Goal: Task Accomplishment & Management: Manage account settings

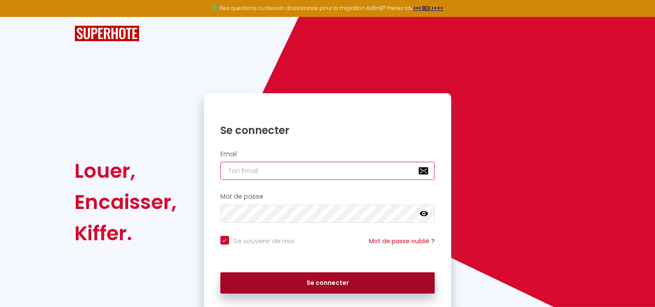
type input "[PERSON_NAME][EMAIL_ADDRESS][DOMAIN_NAME]"
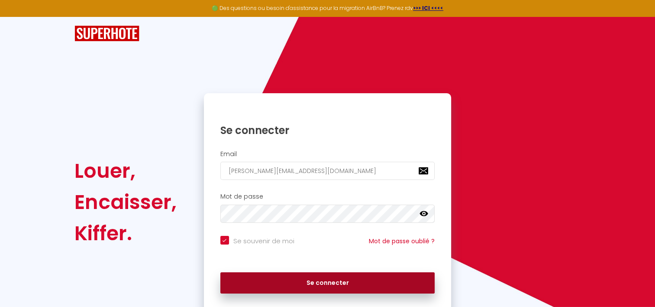
click at [301, 281] on button "Se connecter" at bounding box center [327, 283] width 215 height 22
checkbox input "true"
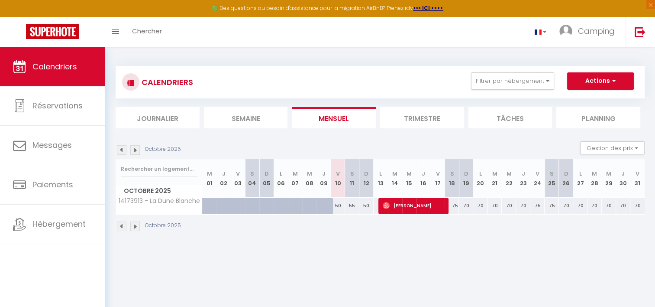
click at [351, 206] on div "55" at bounding box center [352, 206] width 14 height 16
click at [610, 144] on button "Gestion des prix" at bounding box center [612, 147] width 65 height 13
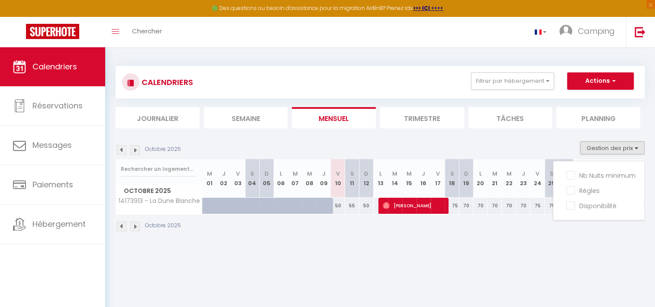
click at [557, 133] on section "Octobre 2025 Gestion des prix Nb Nuits minimum Règles Disponibilité Octobre 202…" at bounding box center [380, 186] width 529 height 107
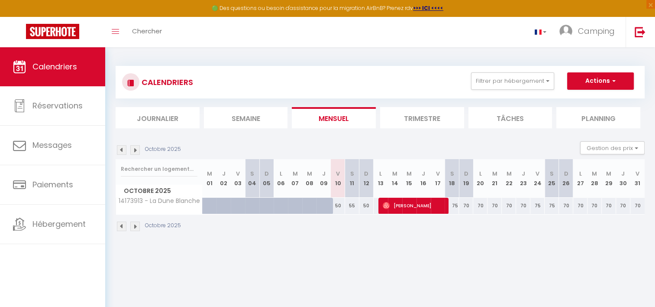
click at [351, 207] on div "55" at bounding box center [352, 206] width 14 height 16
click at [353, 207] on div "55" at bounding box center [352, 206] width 14 height 16
type input "55"
type input "Sam 11 Octobre 2025"
type input "Dim 12 Octobre 2025"
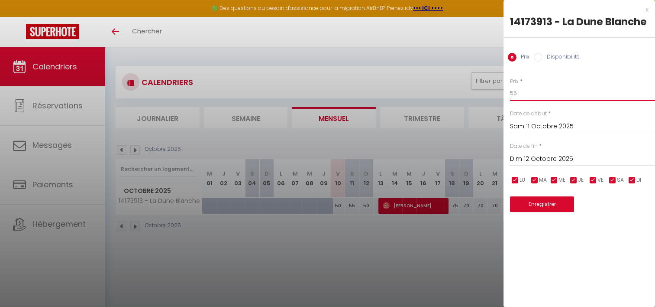
click at [534, 93] on input "55" at bounding box center [582, 93] width 145 height 16
type input "50"
click at [542, 207] on button "Enregistrer" at bounding box center [542, 204] width 64 height 16
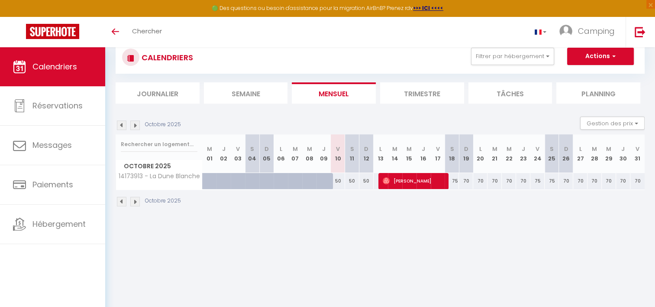
scroll to position [47, 0]
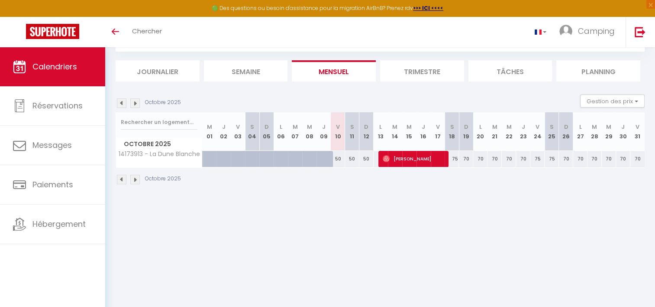
click at [136, 103] on img at bounding box center [135, 103] width 10 height 10
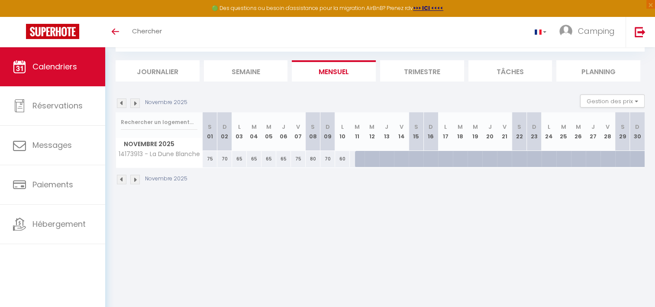
click at [123, 105] on img at bounding box center [122, 103] width 10 height 10
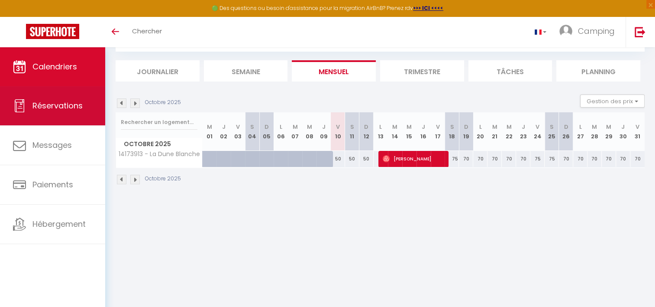
click at [75, 94] on link "Réservations" at bounding box center [52, 105] width 105 height 39
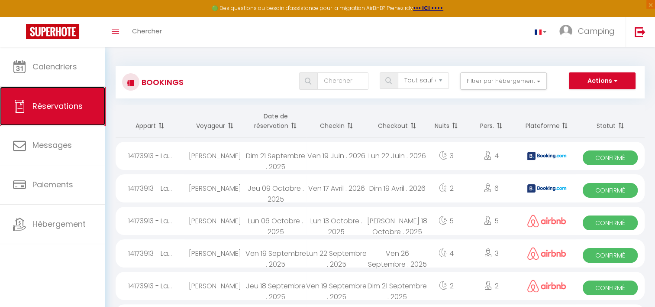
click at [77, 88] on link "Réservations" at bounding box center [52, 106] width 105 height 39
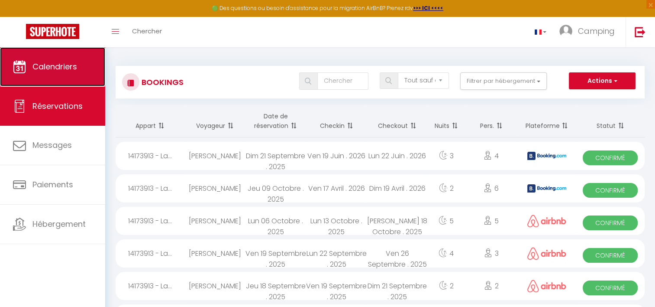
click at [76, 77] on link "Calendriers" at bounding box center [52, 66] width 105 height 39
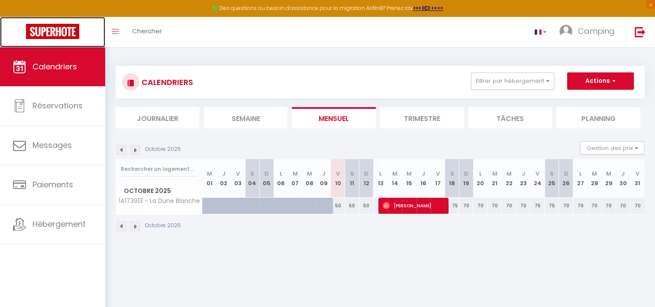
click at [57, 32] on img at bounding box center [52, 31] width 53 height 15
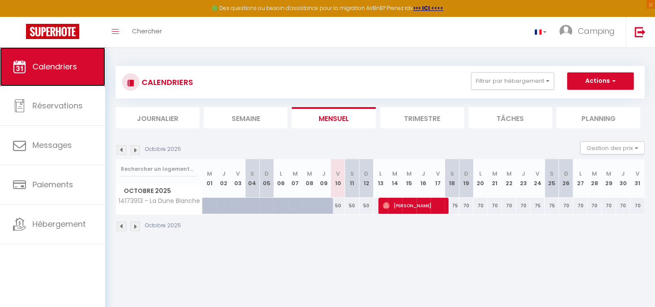
click at [60, 62] on span "Calendriers" at bounding box center [54, 66] width 45 height 11
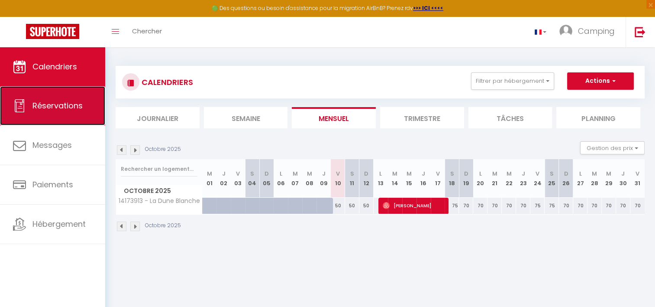
click at [66, 97] on link "Réservations" at bounding box center [52, 105] width 105 height 39
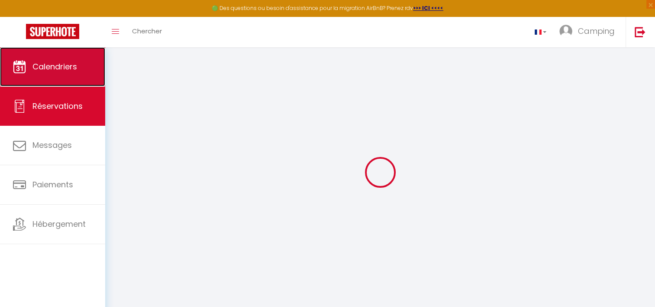
click at [66, 66] on span "Calendriers" at bounding box center [54, 66] width 45 height 11
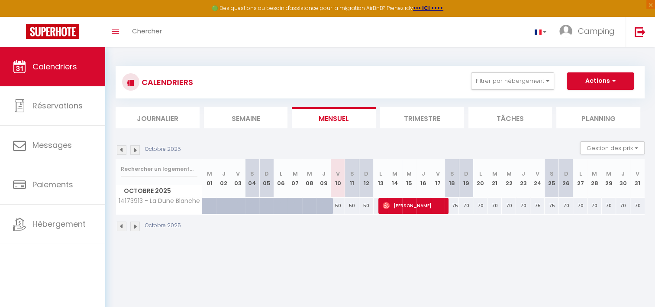
drag, startPoint x: 335, startPoint y: 203, endPoint x: 340, endPoint y: 204, distance: 4.8
click at [340, 204] on div "50" at bounding box center [338, 206] width 14 height 16
type input "50"
type input "Ven 10 Octobre 2025"
type input "Sam 11 Octobre 2025"
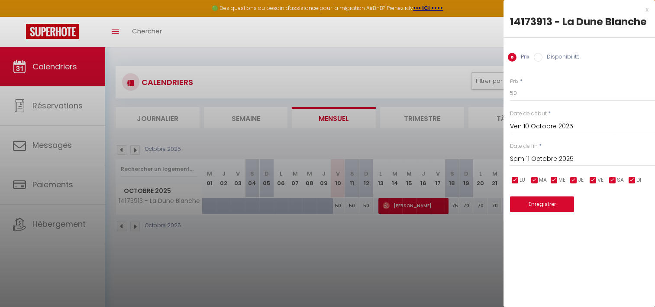
drag, startPoint x: 340, startPoint y: 204, endPoint x: 340, endPoint y: 226, distance: 21.2
click at [340, 226] on div at bounding box center [327, 153] width 655 height 307
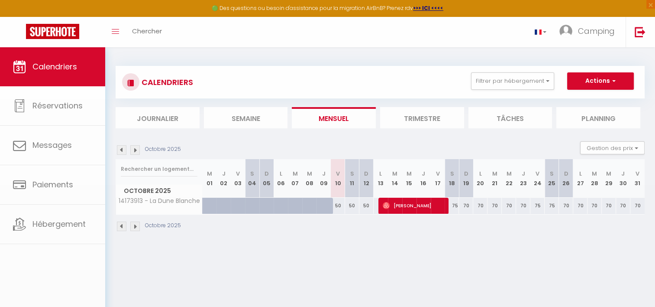
click at [340, 230] on div "Octobre 2025" at bounding box center [380, 227] width 529 height 26
